Goal: Navigation & Orientation: Locate item on page

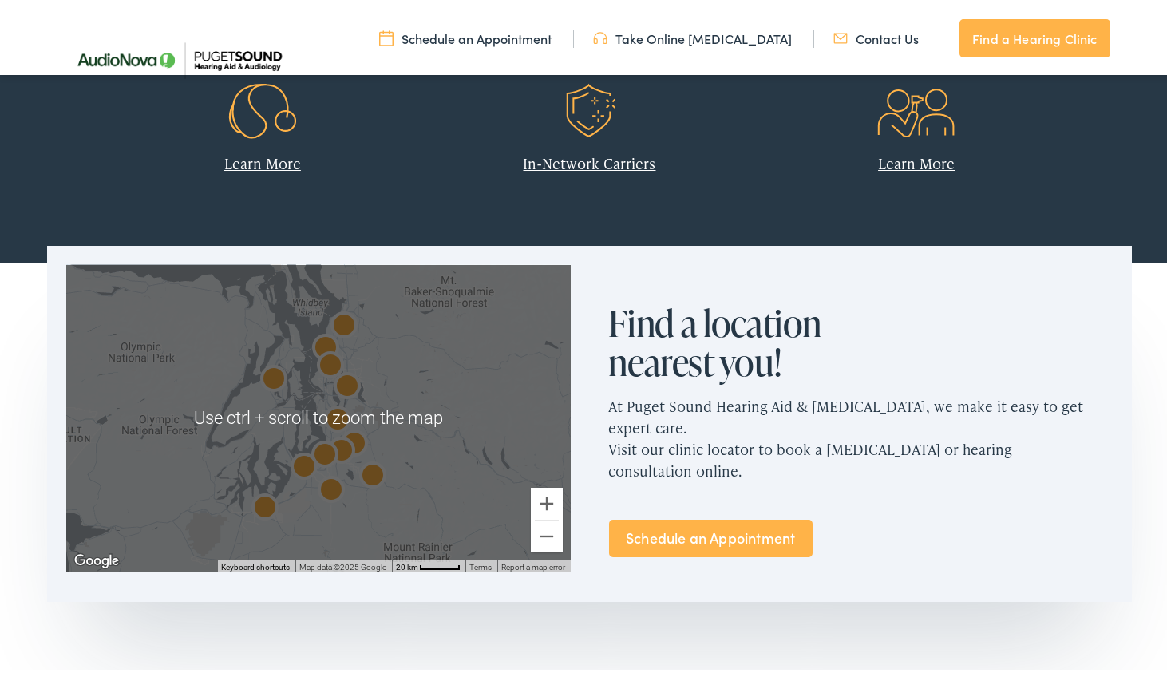
scroll to position [719, 0]
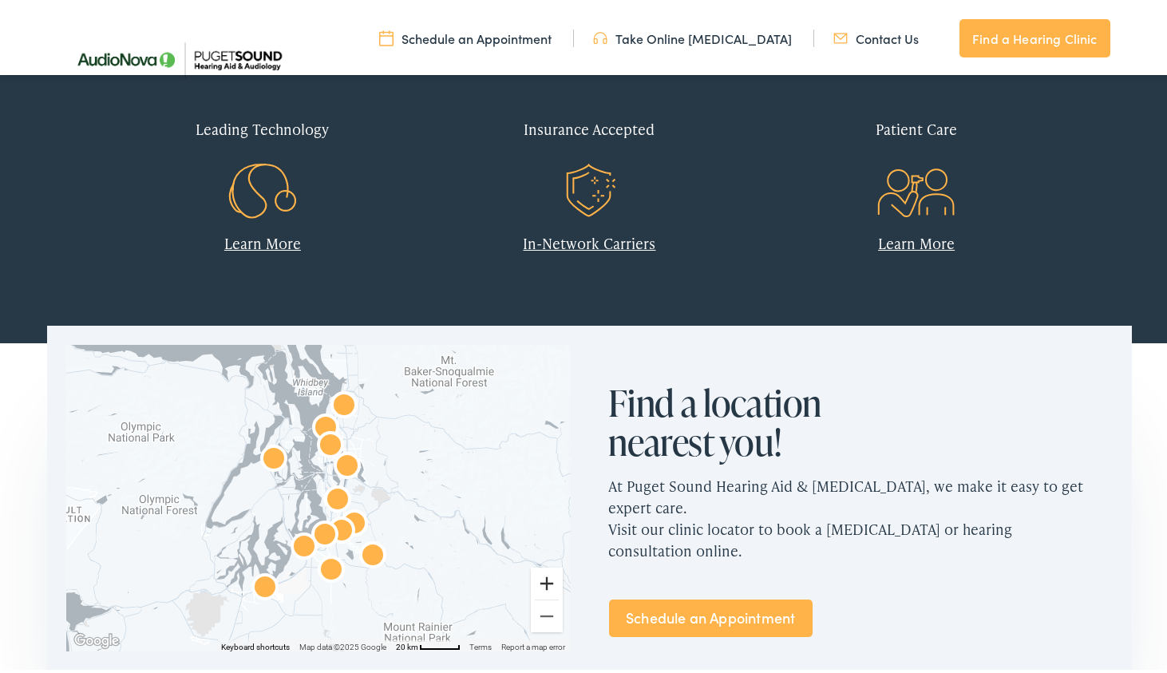
click at [538, 581] on button "Zoom in" at bounding box center [547, 581] width 32 height 32
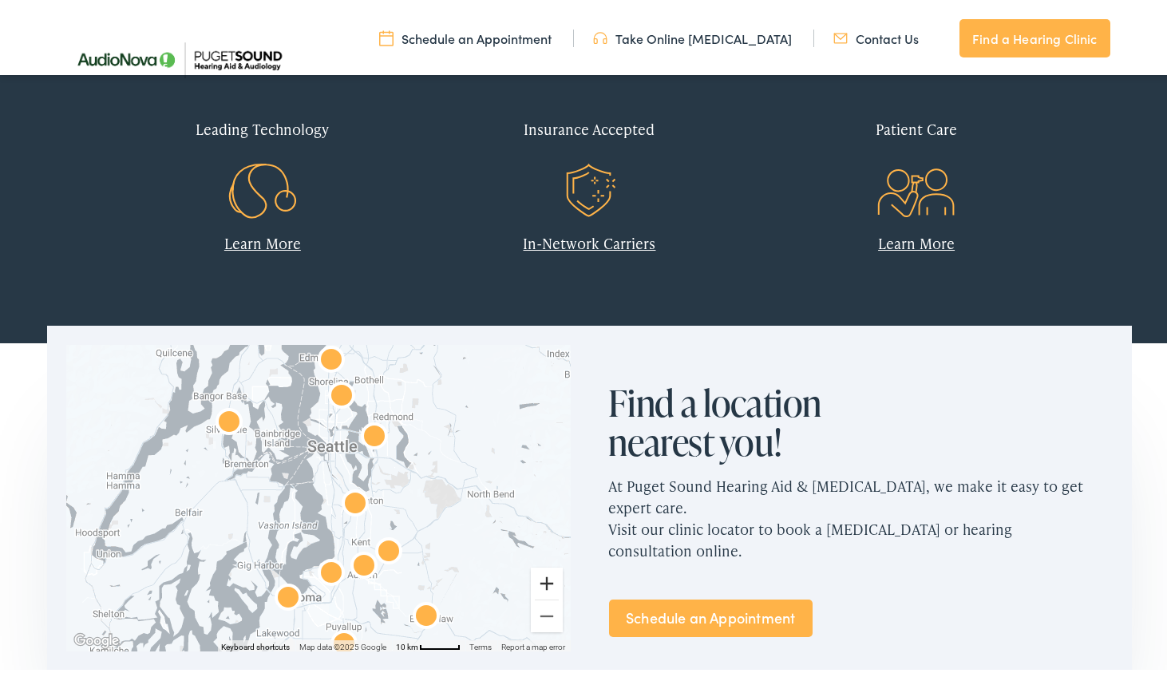
click at [548, 587] on button "Zoom in" at bounding box center [547, 581] width 32 height 32
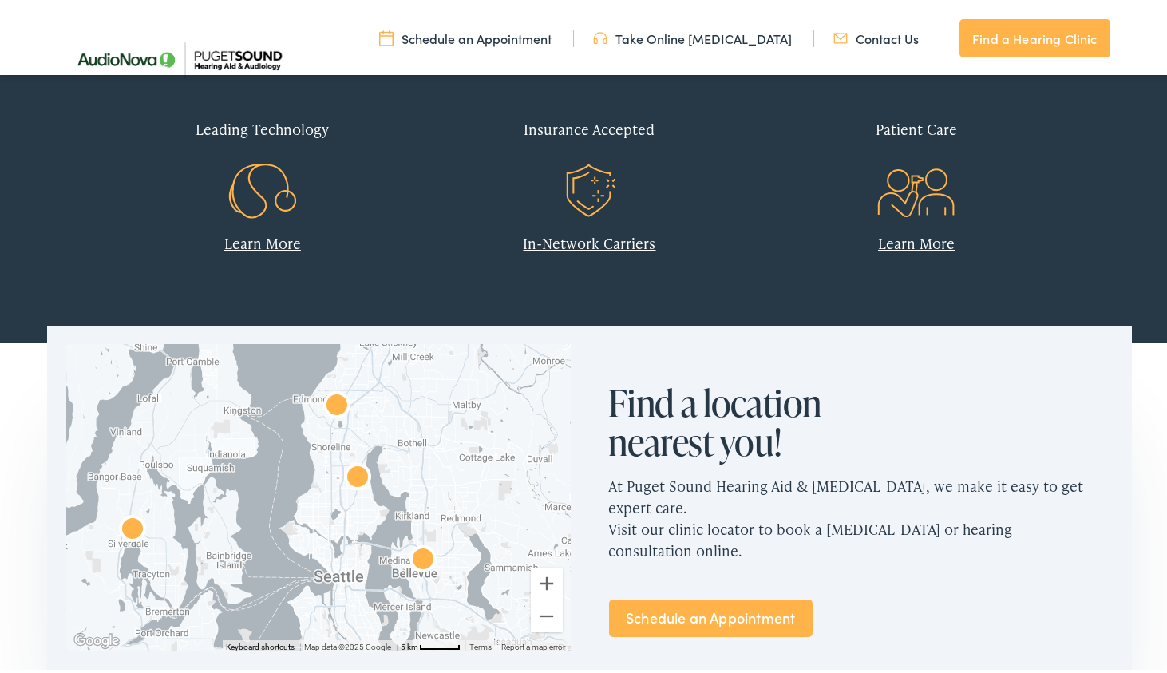
drag, startPoint x: 312, startPoint y: 434, endPoint x: 305, endPoint y: 624, distance: 189.4
click at [305, 624] on div at bounding box center [318, 495] width 504 height 307
click at [540, 577] on button "Zoom in" at bounding box center [547, 581] width 32 height 32
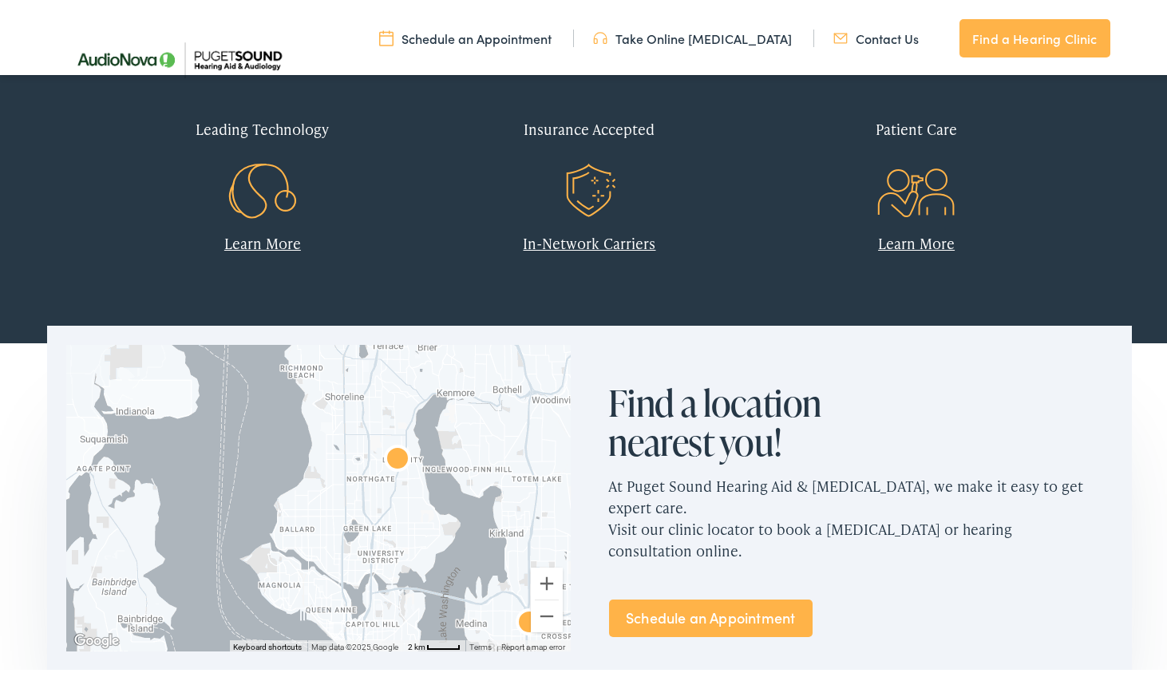
click at [393, 455] on img "AudioNova" at bounding box center [397, 457] width 38 height 38
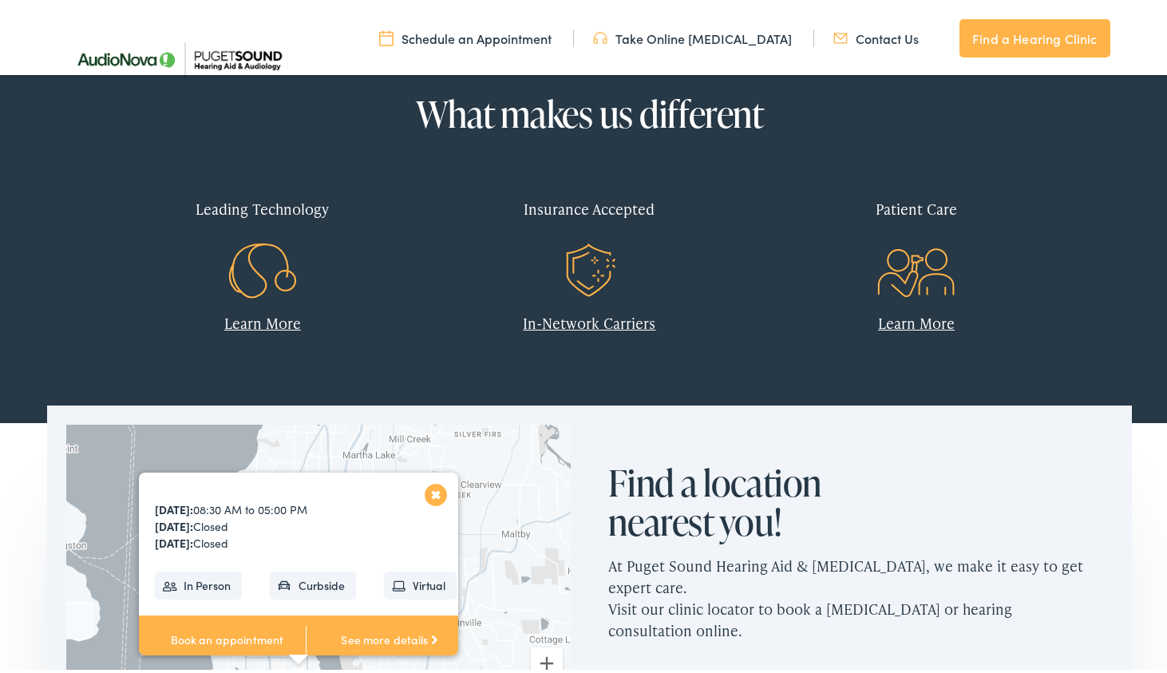
scroll to position [153, 0]
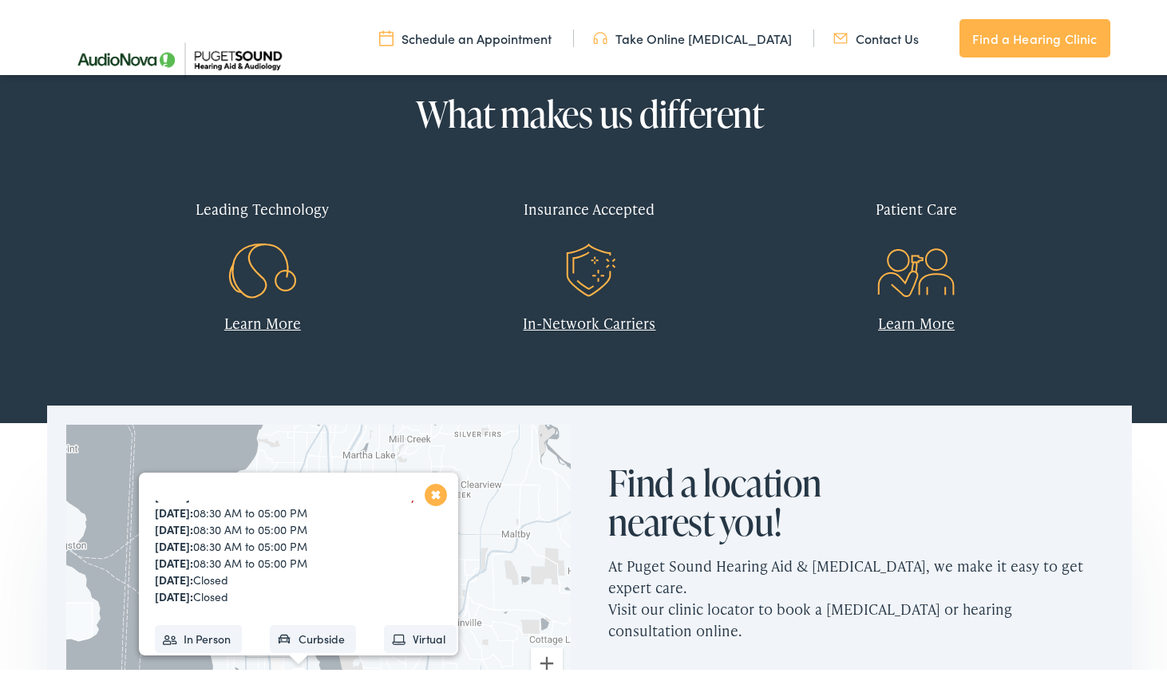
click at [424, 355] on div "Leading Technology Learn More Insurance Accepted .st0{fill:none;stroke:#EF5B23;…" at bounding box center [589, 257] width 981 height 200
click at [428, 495] on button "Close" at bounding box center [436, 492] width 28 height 28
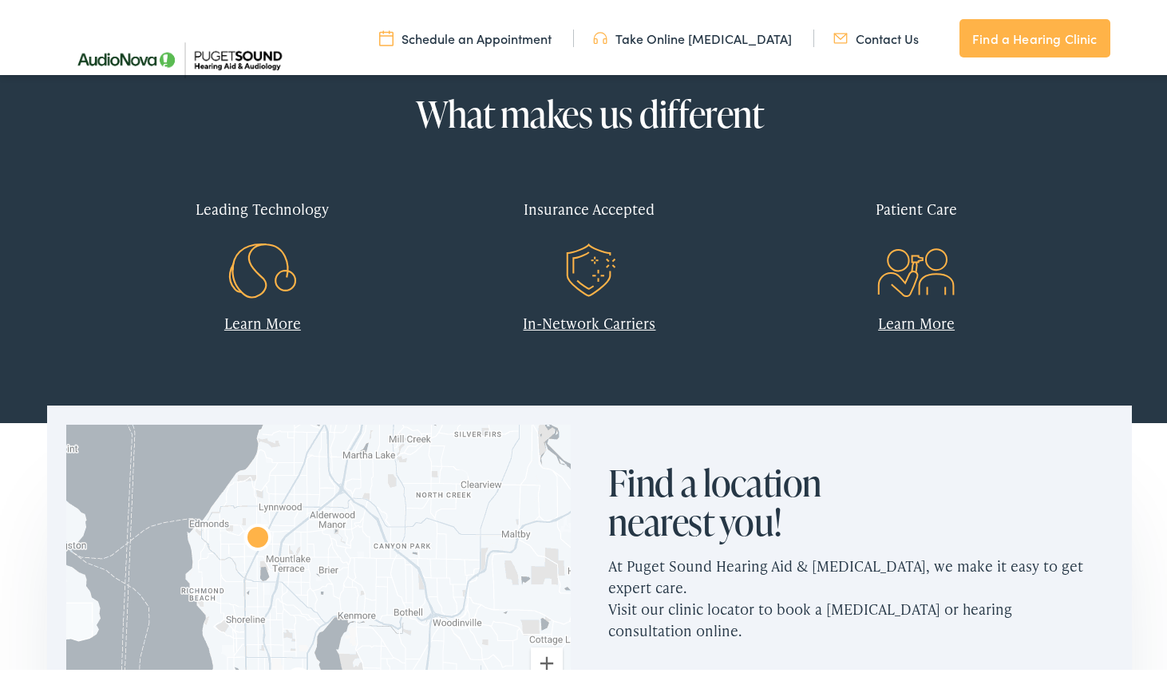
click at [249, 537] on img "AudioNova" at bounding box center [258, 536] width 38 height 38
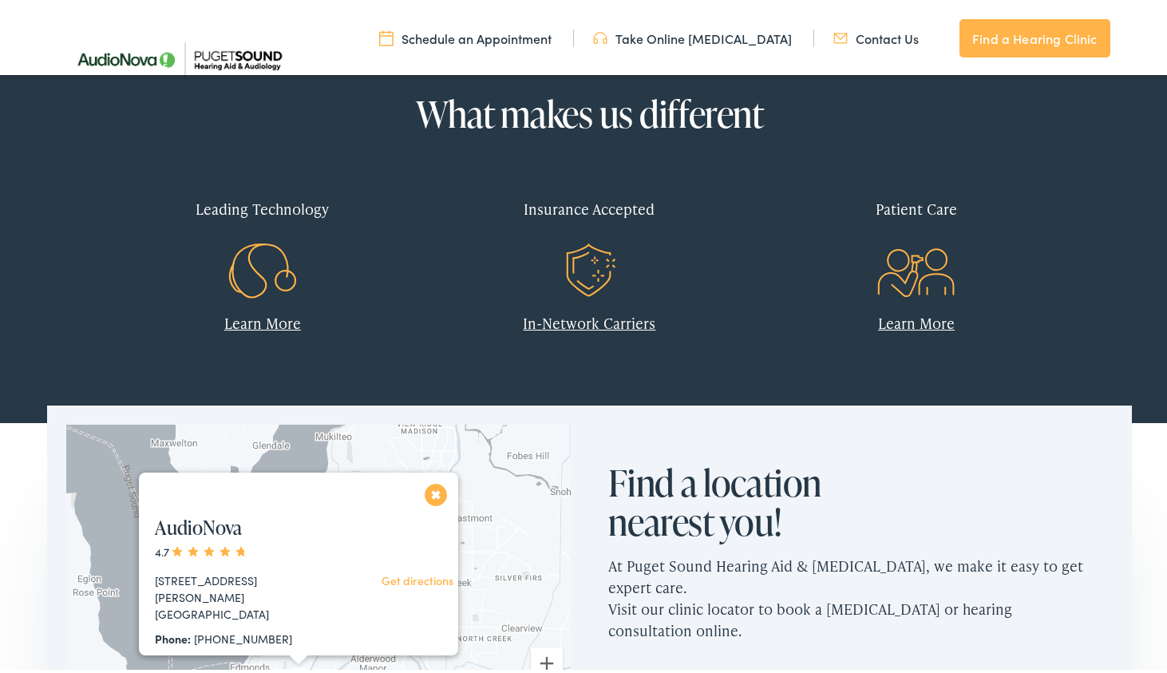
scroll to position [80, 0]
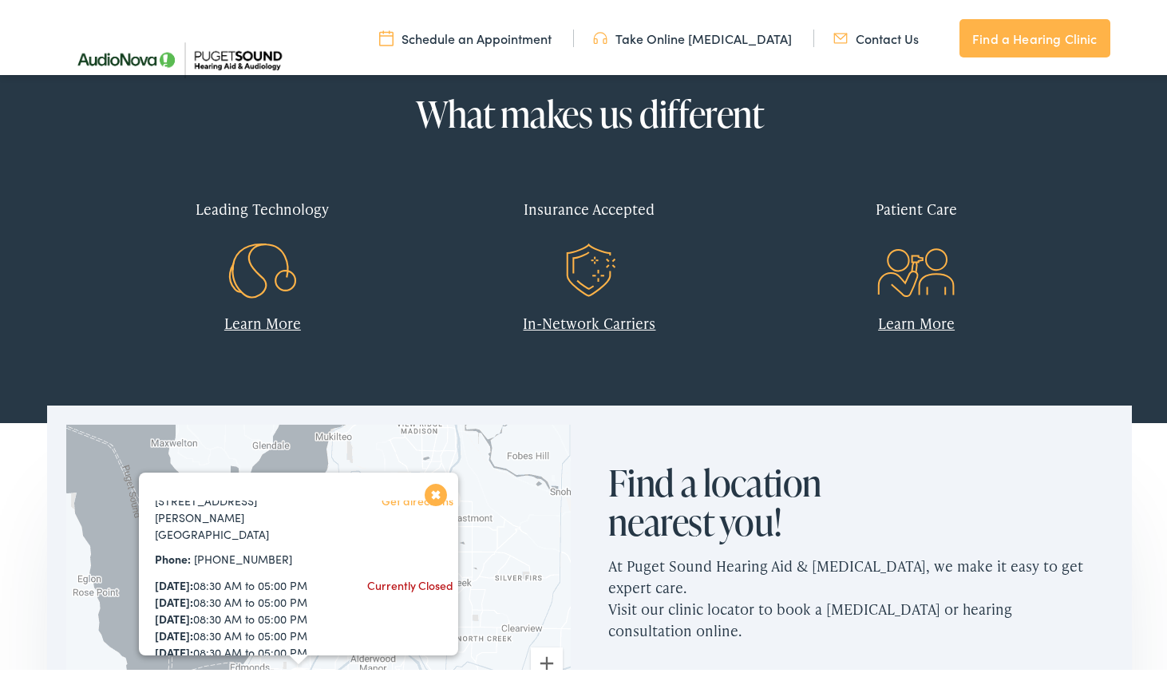
click at [434, 496] on button "Close" at bounding box center [436, 492] width 28 height 28
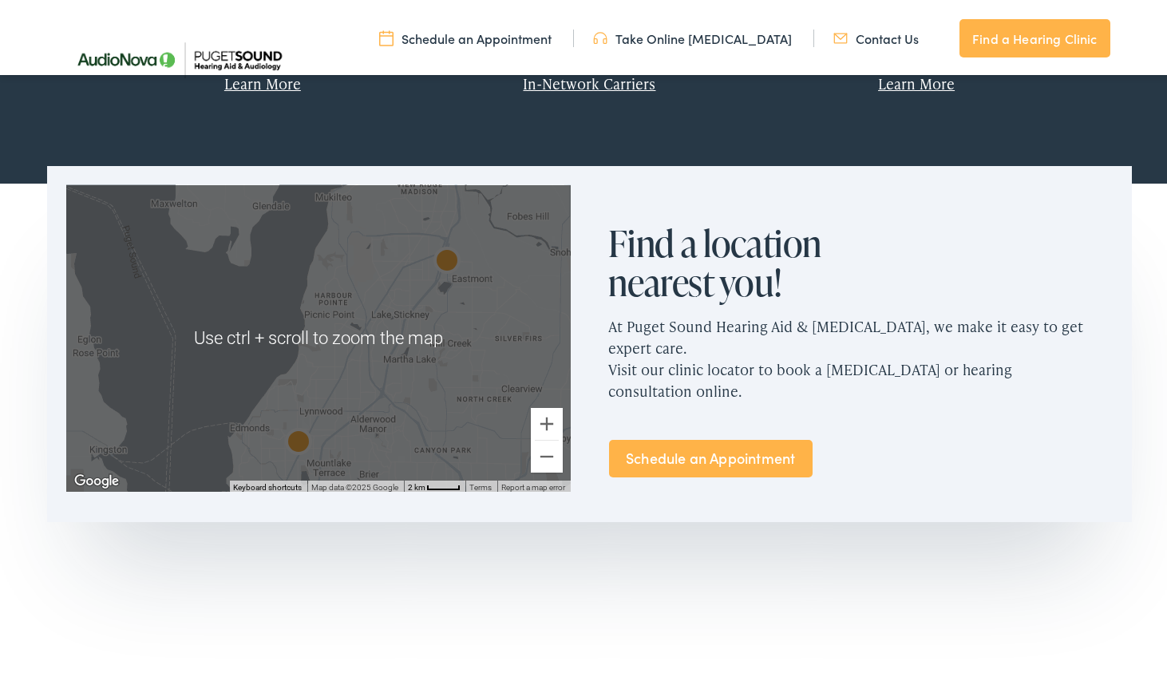
scroll to position [798, 0]
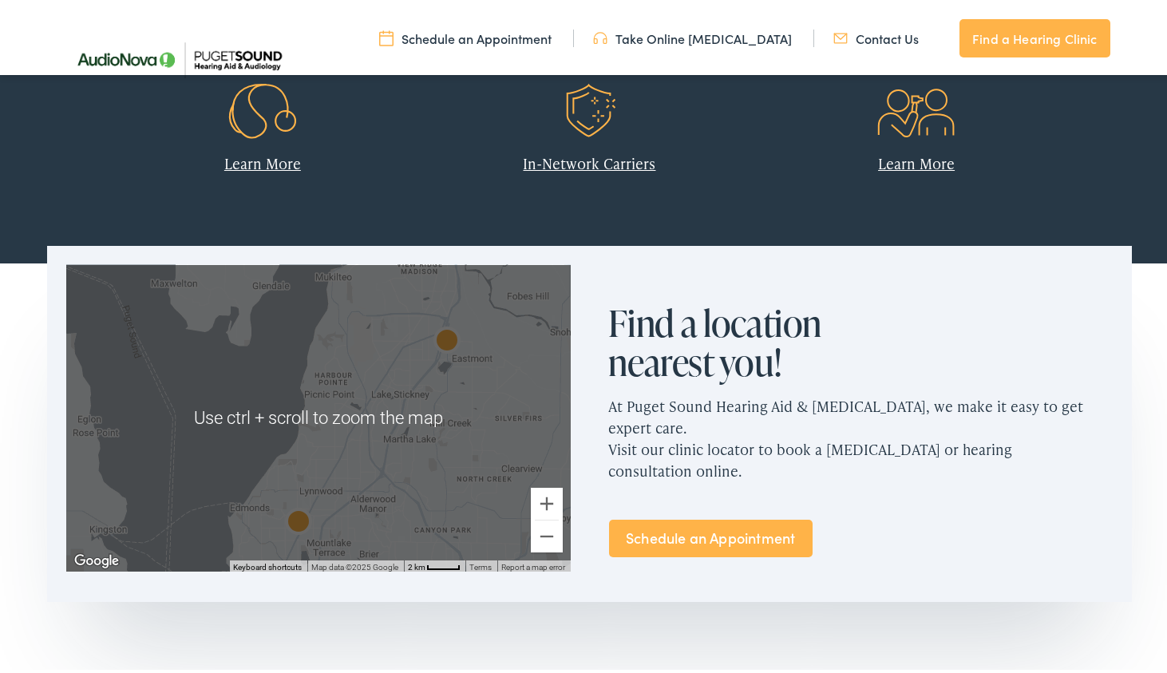
click at [391, 487] on div "To navigate, press the arrow keys." at bounding box center [318, 415] width 504 height 307
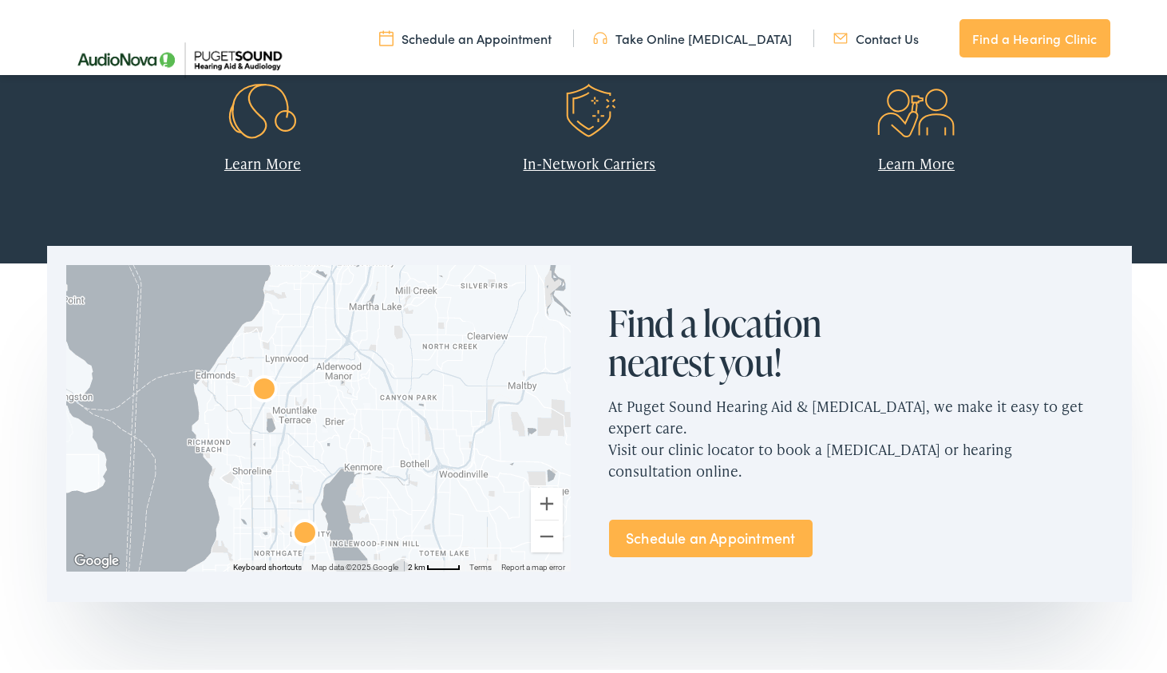
drag, startPoint x: 307, startPoint y: 453, endPoint x: 271, endPoint y: 316, distance: 141.2
click at [271, 316] on div at bounding box center [318, 415] width 504 height 307
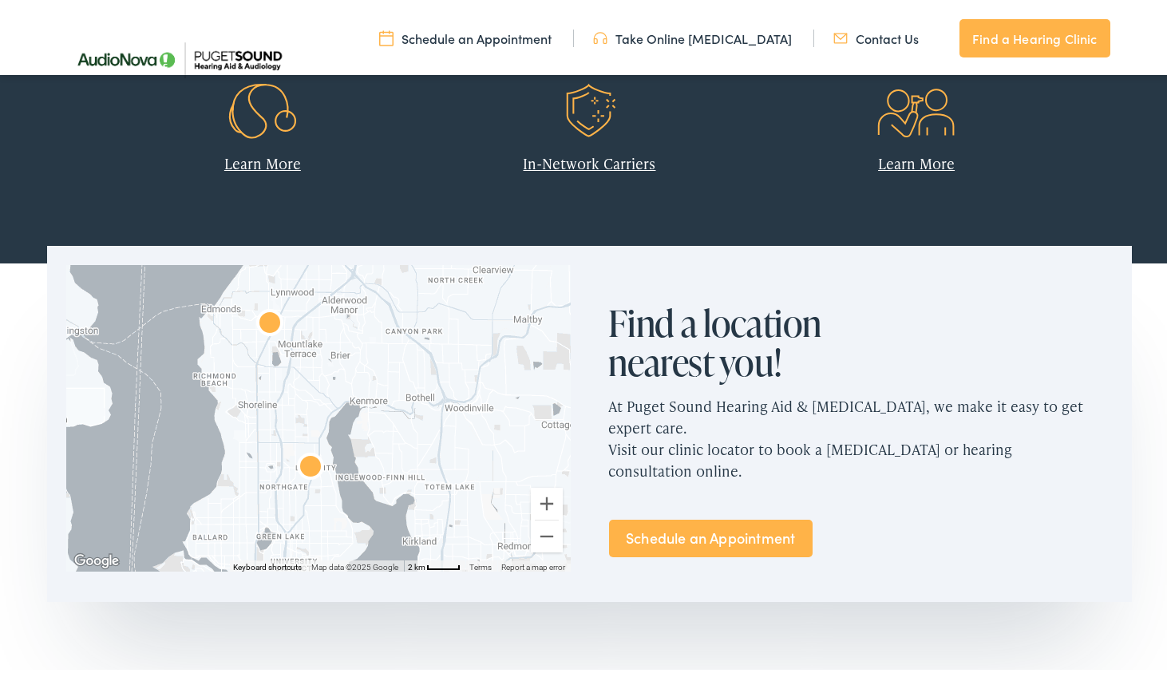
drag, startPoint x: 303, startPoint y: 471, endPoint x: 309, endPoint y: 394, distance: 76.9
click at [309, 394] on div at bounding box center [318, 415] width 504 height 307
